Goal: Information Seeking & Learning: Learn about a topic

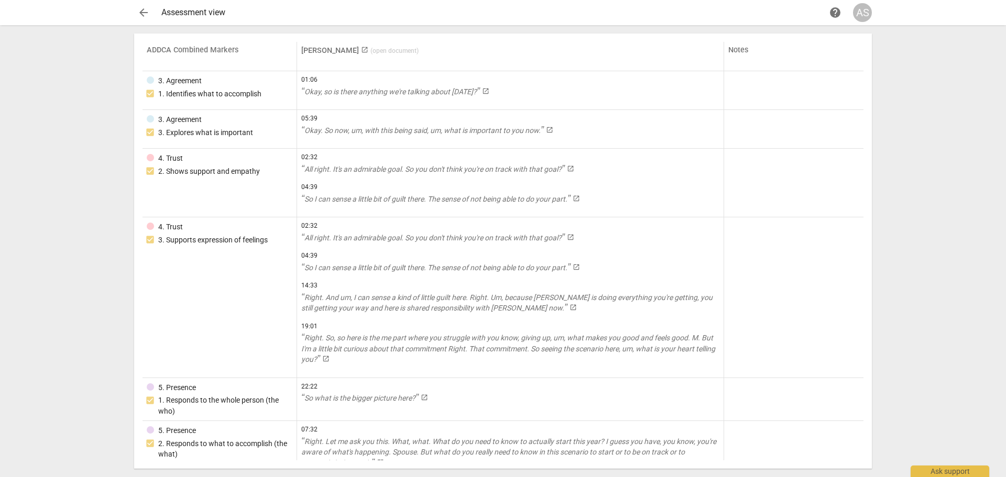
click at [144, 6] on button "arrow_back" at bounding box center [143, 12] width 19 height 19
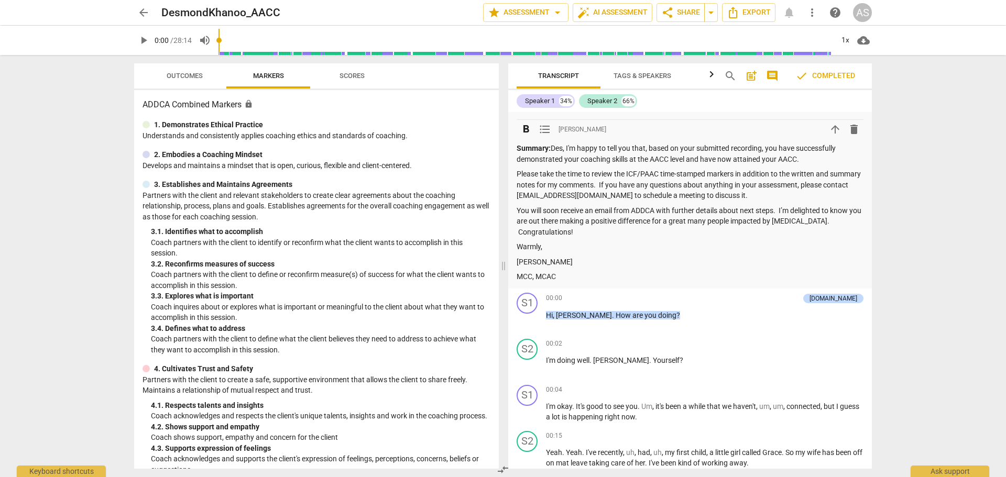
scroll to position [314, 0]
click at [829, 128] on span "arrow_upward" at bounding box center [835, 129] width 13 height 13
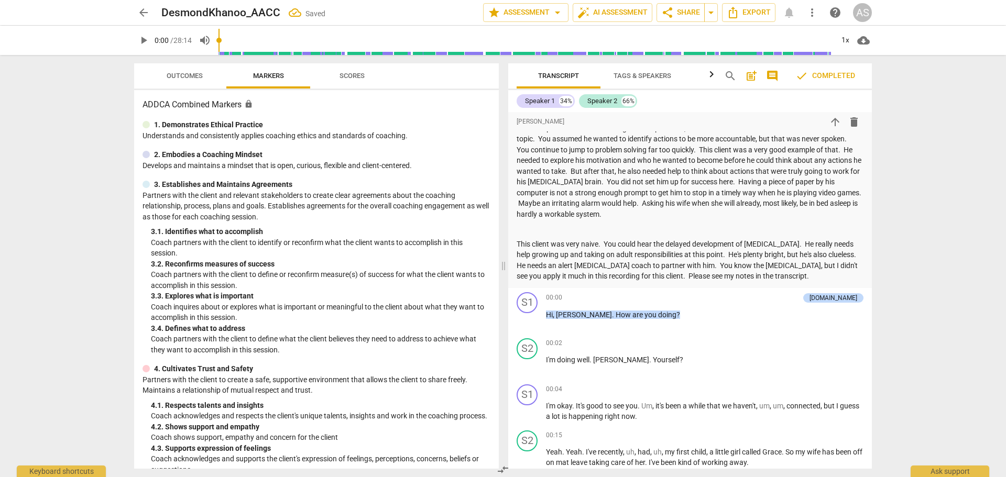
scroll to position [0, 0]
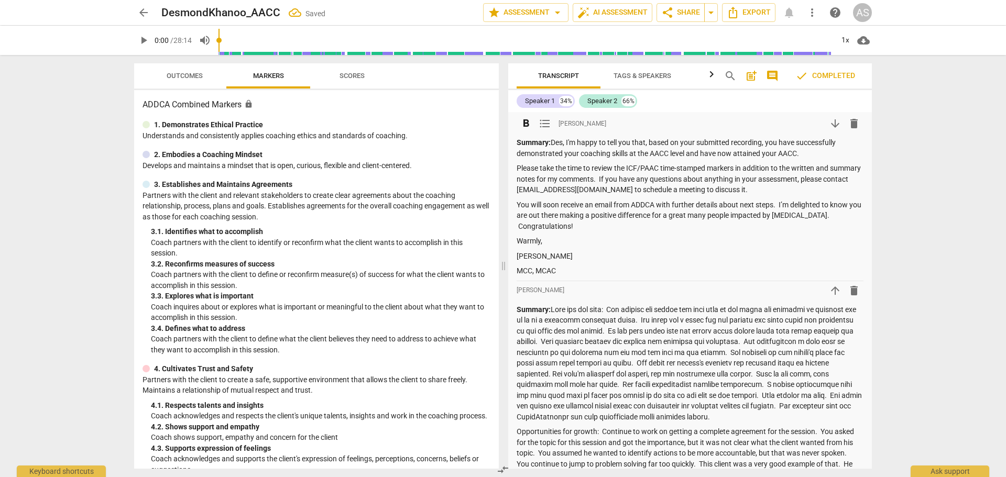
click at [529, 139] on strong "Summary:" at bounding box center [534, 142] width 34 height 8
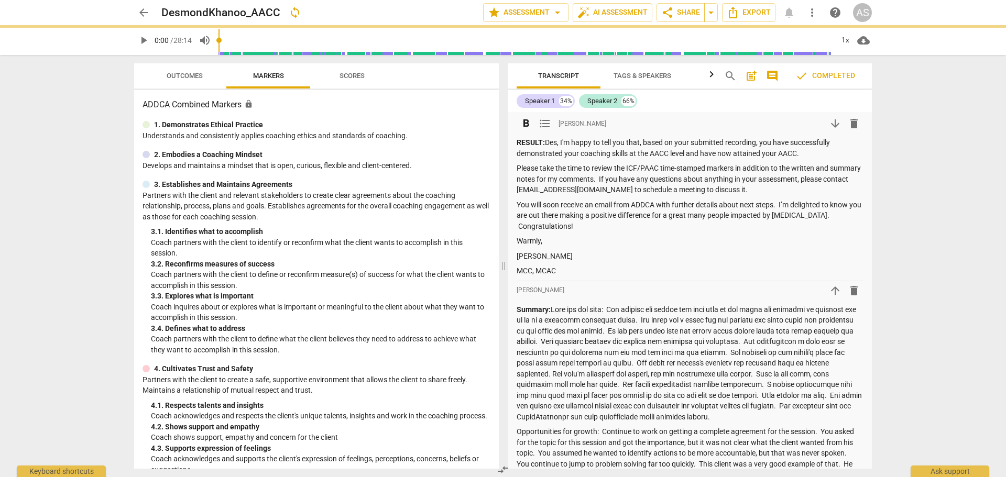
click at [653, 154] on p "RESULT: Des, I'm happy to tell you that, based on your submitted recording, you…" at bounding box center [690, 147] width 347 height 21
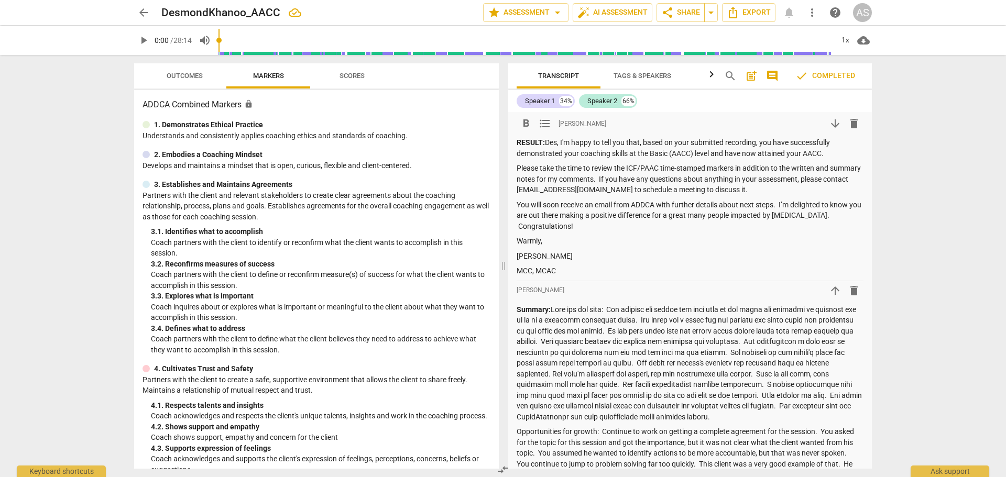
click at [699, 151] on p "RESULT: Des, I'm happy to tell you that, based on your submitted recording, you…" at bounding box center [690, 147] width 347 height 21
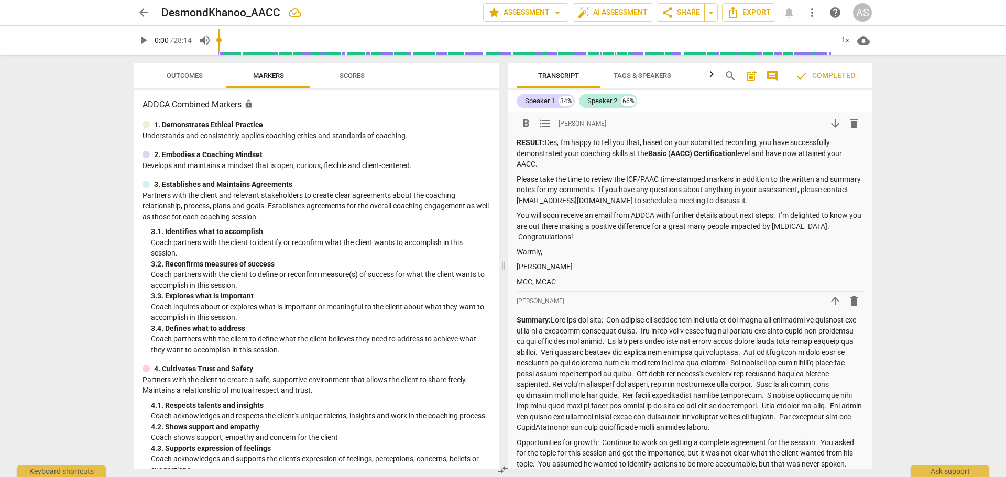
click at [556, 278] on p "MCC, MCAC" at bounding box center [690, 282] width 347 height 11
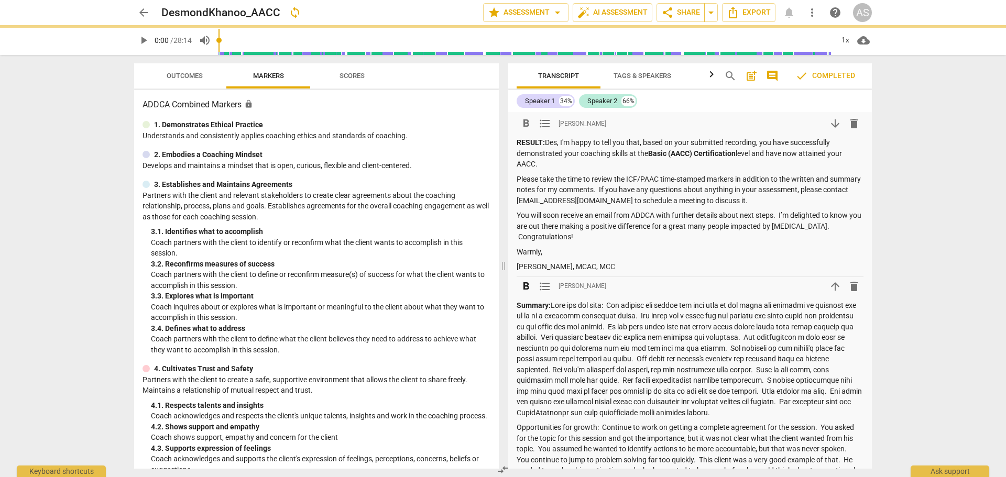
click at [526, 301] on strong "Summary:" at bounding box center [534, 305] width 34 height 8
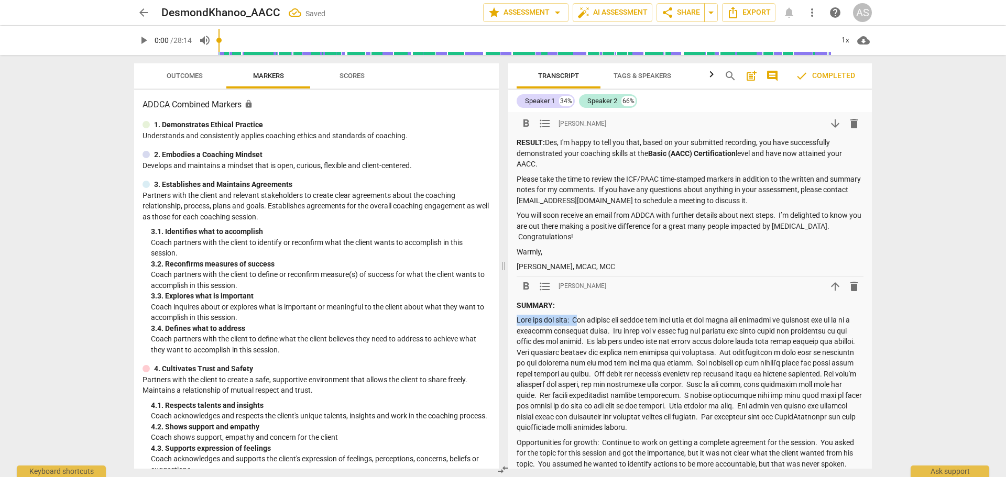
click at [582, 322] on p at bounding box center [690, 374] width 347 height 118
drag, startPoint x: 597, startPoint y: 442, endPoint x: 495, endPoint y: 440, distance: 102.7
click at [495, 440] on div "Outcomes Markers Scores ADDCA Combined Markers lock 1. Demonstrates Ethical Pra…" at bounding box center [503, 266] width 754 height 422
click at [623, 426] on p "What you did well:" at bounding box center [690, 374] width 347 height 118
drag, startPoint x: 246, startPoint y: 12, endPoint x: 162, endPoint y: 14, distance: 83.8
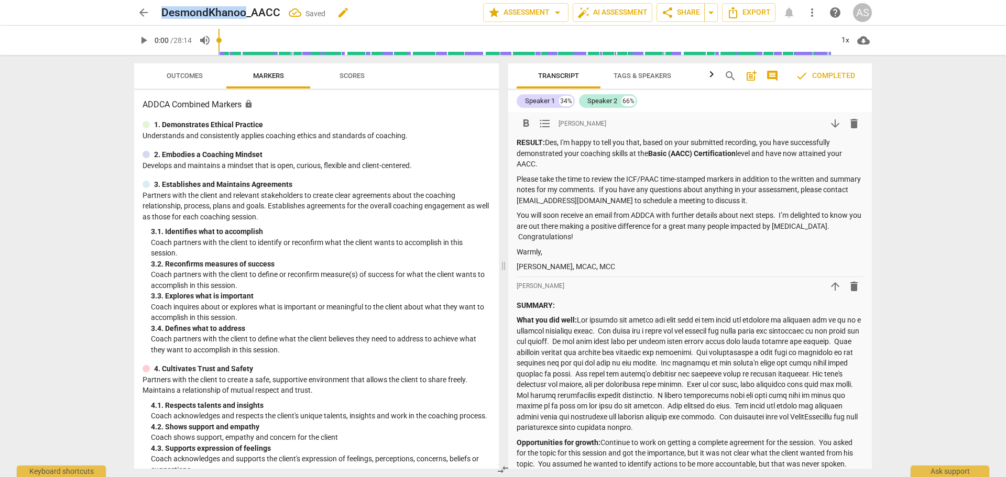
click at [162, 14] on h2 "DesmondKhanoo_AACC" at bounding box center [220, 12] width 119 height 13
copy h2 "DesmondKhanoo"
